Goal: Obtain resource: Download file/media

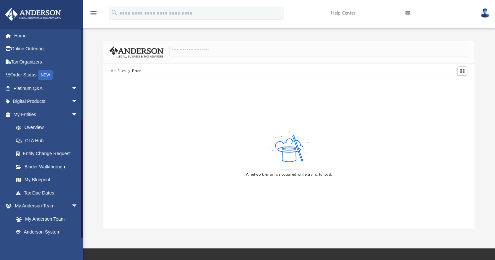
scroll to position [159, 0]
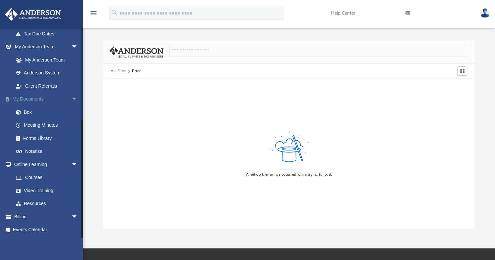
click at [27, 100] on link "My Documents arrow_drop_down" at bounding box center [46, 99] width 83 height 13
click at [25, 114] on link "Box" at bounding box center [48, 112] width 79 height 13
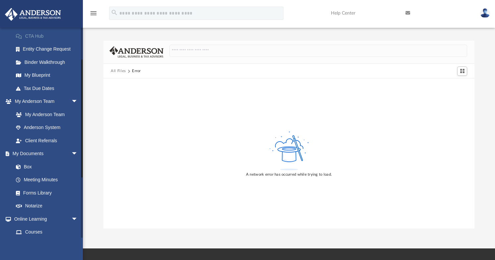
scroll to position [27, 0]
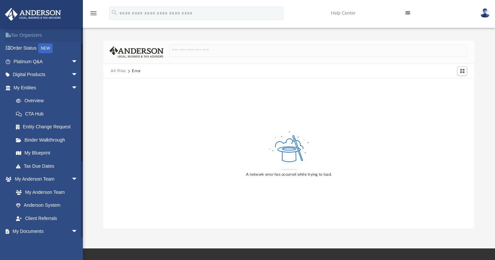
click at [19, 35] on link "Tax Organizers" at bounding box center [46, 35] width 83 height 13
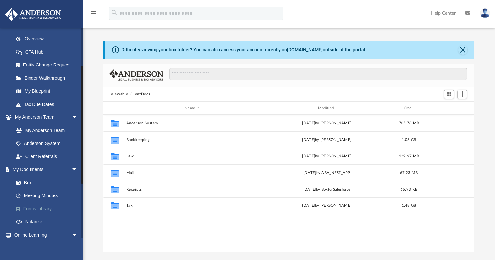
scroll to position [99, 0]
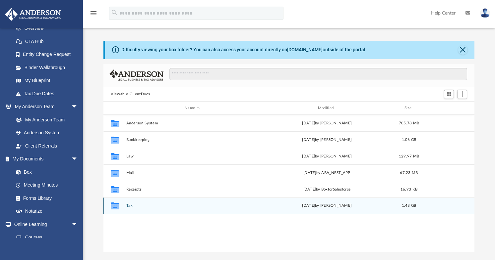
click at [132, 205] on button "Tax" at bounding box center [192, 206] width 132 height 4
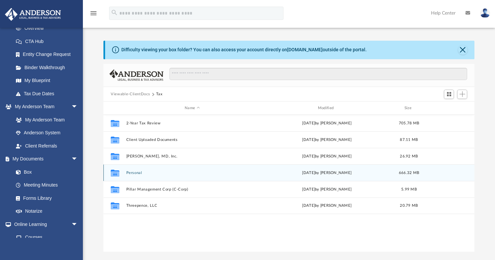
click at [136, 172] on button "Personal" at bounding box center [192, 173] width 132 height 4
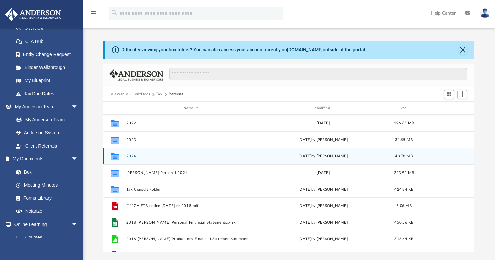
click at [129, 156] on button "2024" at bounding box center [190, 156] width 129 height 4
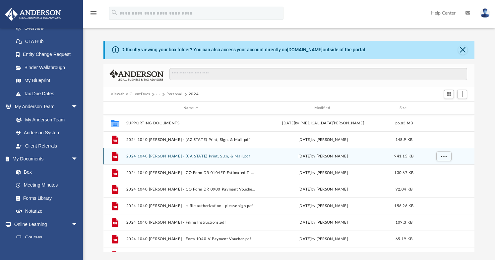
click at [180, 157] on button "2024 1040 Janelle Jones - (CA STATE) Print, Sign, & Mail.pdf" at bounding box center [190, 156] width 129 height 4
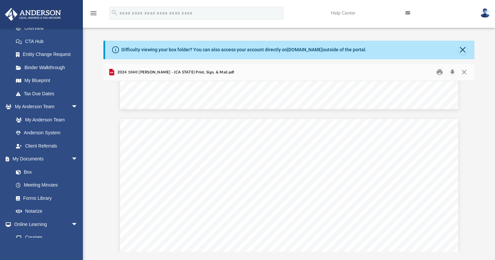
scroll to position [146, 366]
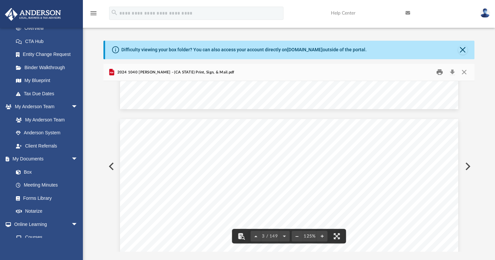
click at [437, 71] on button "Print" at bounding box center [439, 72] width 13 height 10
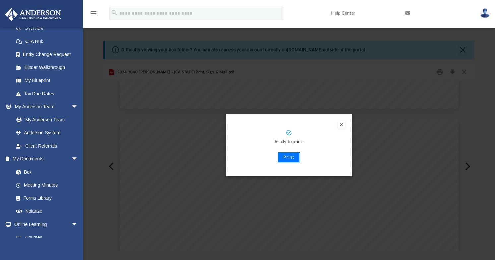
click at [288, 163] on button "Print" at bounding box center [289, 158] width 22 height 11
